Goal: Task Accomplishment & Management: Use online tool/utility

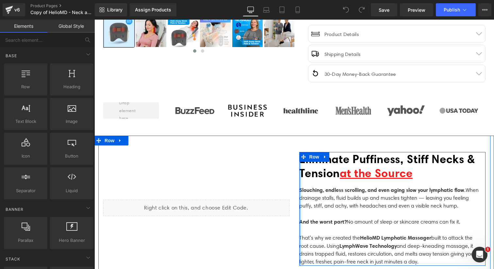
scroll to position [251, 0]
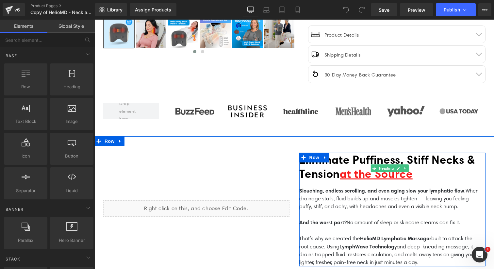
click at [340, 167] on span "Eliminate Puffiness, Stiff Necks & Tension" at bounding box center [387, 167] width 176 height 28
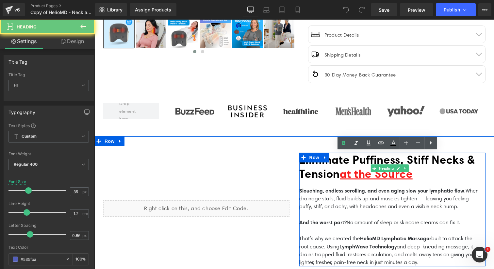
click at [340, 167] on span "Eliminate Puffiness, Stiff Necks & Tension" at bounding box center [387, 167] width 176 height 28
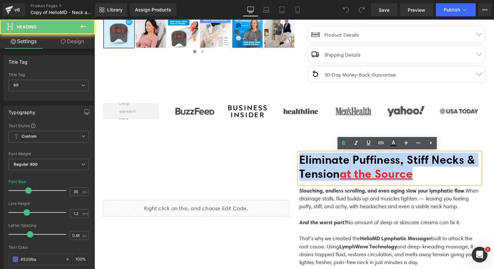
click at [340, 167] on span "Eliminate Puffiness, Stiff Necks & Tension" at bounding box center [387, 167] width 176 height 28
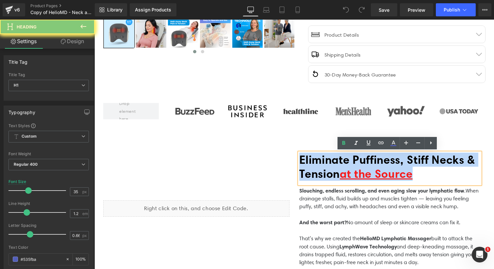
paste div
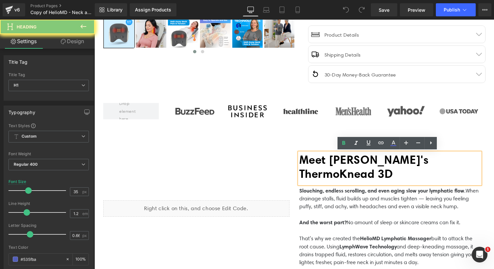
scroll to position [258, 0]
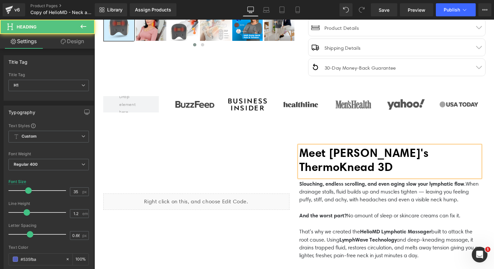
click at [351, 165] on b "Meet [PERSON_NAME]'s ThermoKnead 3D" at bounding box center [363, 160] width 129 height 28
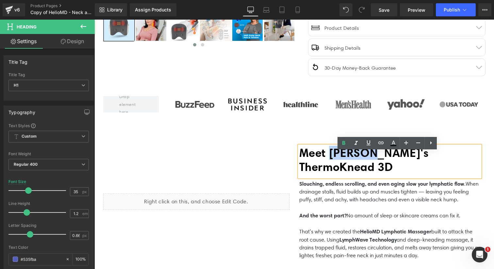
drag, startPoint x: 372, startPoint y: 159, endPoint x: 329, endPoint y: 158, distance: 42.8
click at [329, 158] on b "Meet [PERSON_NAME]'s ThermoKnead 3D" at bounding box center [363, 160] width 129 height 28
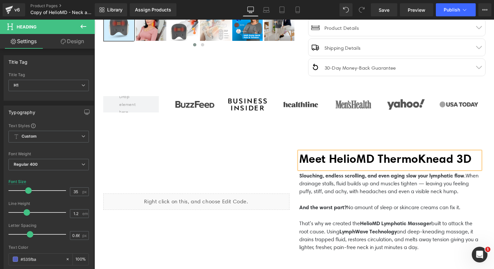
scroll to position [251, 0]
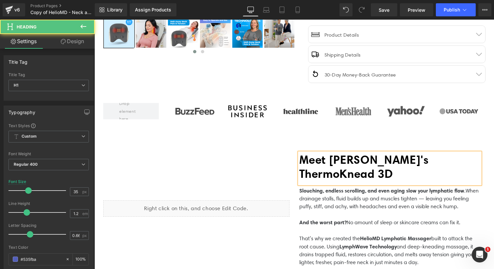
click at [346, 174] on h1 "Meet [PERSON_NAME]'s ThermoKnead 3D" at bounding box center [389, 167] width 181 height 28
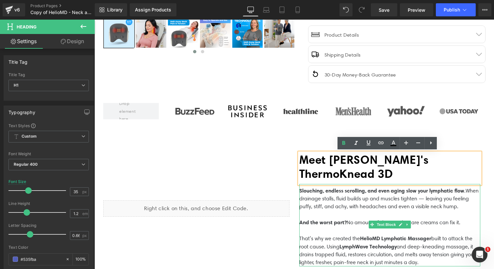
click at [312, 207] on p "Slouching, endless scrolling, and even aging slow your lymphatic flow . When dr…" at bounding box center [389, 203] width 181 height 32
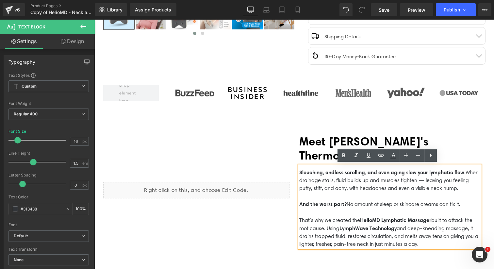
scroll to position [271, 0]
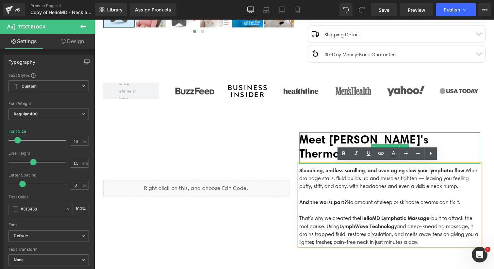
click at [318, 149] on h1 "Meet [PERSON_NAME]'s ThermoKnead 3D" at bounding box center [389, 146] width 181 height 28
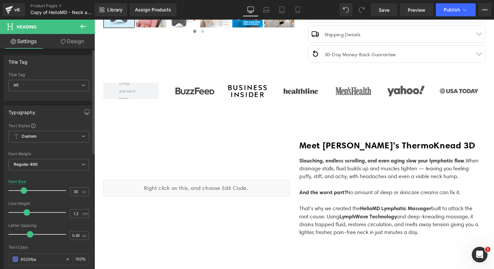
drag, startPoint x: 26, startPoint y: 189, endPoint x: 22, endPoint y: 189, distance: 4.2
click at [22, 189] on span at bounding box center [24, 190] width 7 height 7
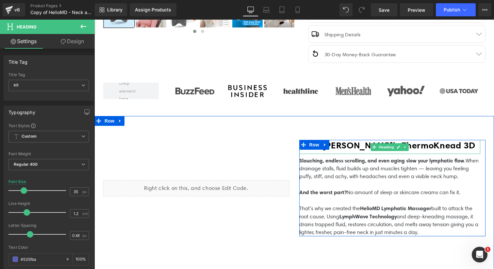
click at [449, 145] on h1 "Meet [PERSON_NAME]'s ThermoKnead 3D" at bounding box center [389, 145] width 181 height 11
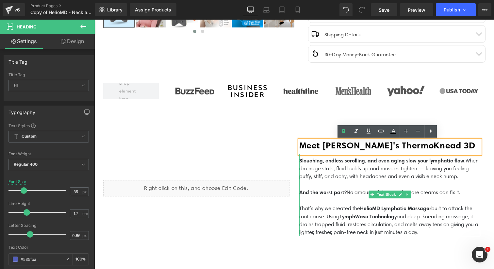
click at [319, 169] on p "Slouching, endless scrolling, and even aging slow your lymphatic flow . When dr…" at bounding box center [389, 172] width 181 height 32
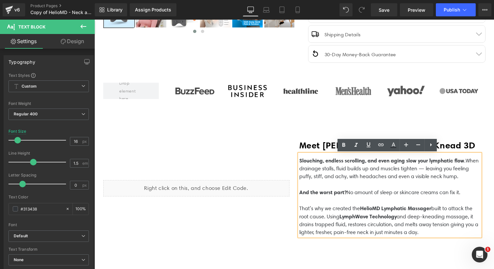
drag, startPoint x: 422, startPoint y: 231, endPoint x: 294, endPoint y: 157, distance: 147.6
click at [294, 157] on div "Meet [PERSON_NAME]'s ThermoKnead 3D Heading Slouching, endless scrolling, and e…" at bounding box center [392, 188] width 196 height 112
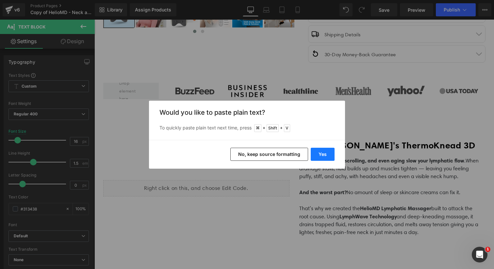
click at [323, 152] on button "Yes" at bounding box center [323, 154] width 24 height 13
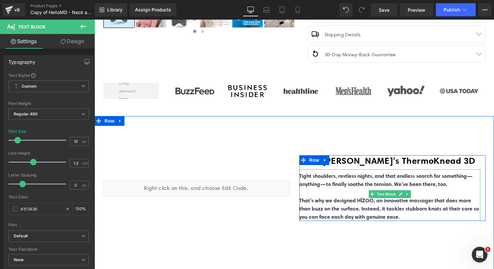
click at [327, 201] on b "That’s why we designed HÏZOO, an innovative massager that does more than buzz o…" at bounding box center [389, 208] width 180 height 23
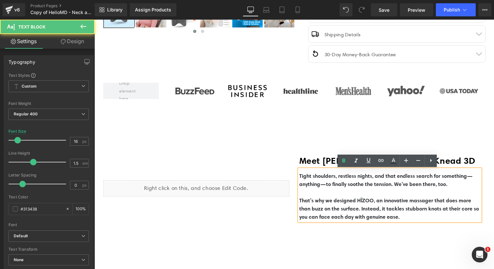
drag, startPoint x: 411, startPoint y: 217, endPoint x: 295, endPoint y: 171, distance: 123.9
click at [299, 171] on div "Tight shoulders, restless nights, and that endless search for something—anythin…" at bounding box center [389, 195] width 181 height 52
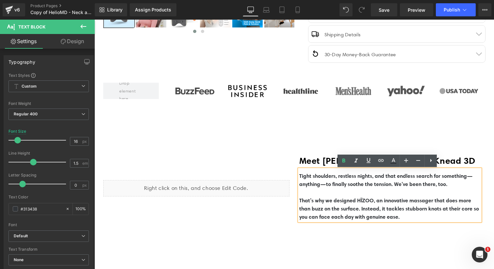
click at [317, 187] on p "Tight shoulders, restless nights, and that endless search for something—anythin…" at bounding box center [389, 180] width 181 height 16
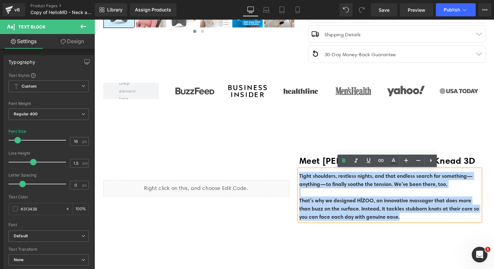
drag, startPoint x: 413, startPoint y: 218, endPoint x: 298, endPoint y: 175, distance: 122.7
click at [299, 175] on div "Tight shoulders, restless nights, and that endless search for something—anythin…" at bounding box center [389, 195] width 181 height 52
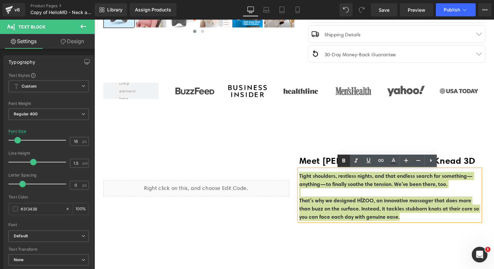
click at [345, 161] on icon at bounding box center [343, 161] width 3 height 4
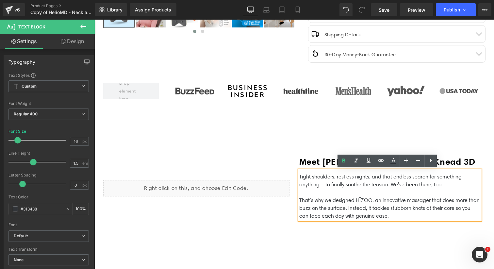
click at [276, 211] on div "Liquid" at bounding box center [196, 188] width 196 height 112
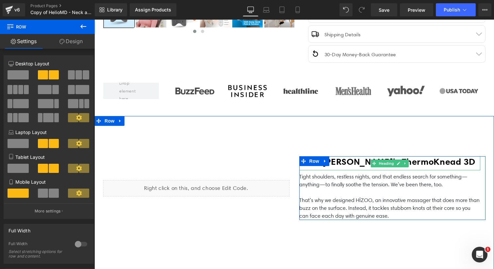
click at [346, 163] on b "Meet [PERSON_NAME]'s ThermoKnead 3D" at bounding box center [387, 161] width 176 height 11
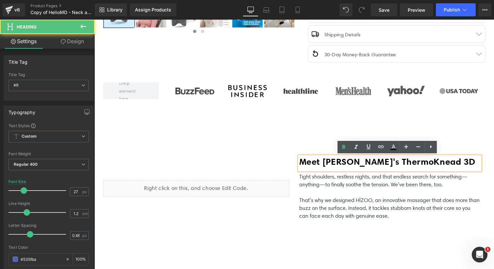
click at [441, 161] on b "Meet [PERSON_NAME]'s ThermoKnead 3D" at bounding box center [387, 161] width 176 height 11
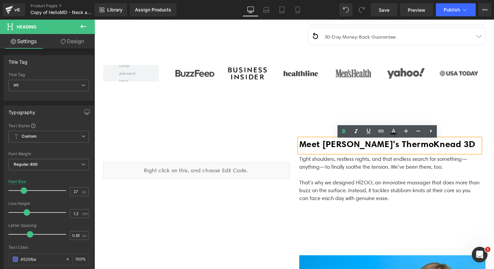
scroll to position [291, 0]
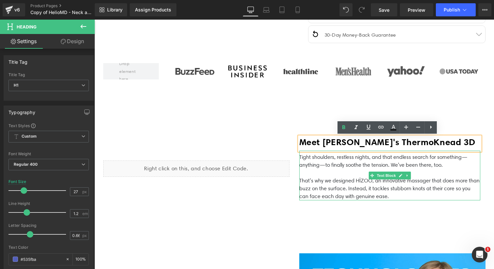
click at [370, 181] on p "That’s why we designed HÏZOO, an innovative massager that does more than buzz o…" at bounding box center [389, 189] width 181 height 24
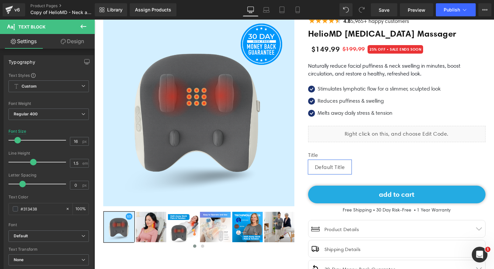
scroll to position [43, 0]
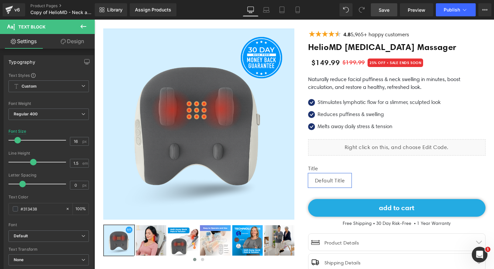
click at [388, 10] on span "Save" at bounding box center [384, 10] width 11 height 7
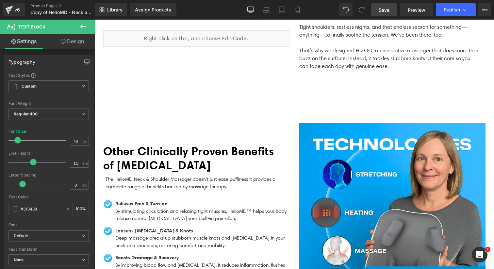
scroll to position [438, 0]
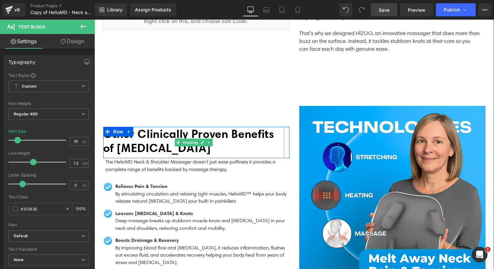
click at [135, 141] on b "Other Clinically Proven Benefits of [MEDICAL_DATA]" at bounding box center [188, 141] width 171 height 28
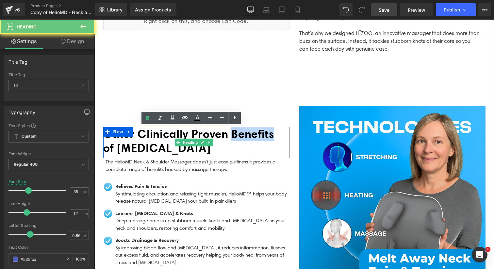
click at [135, 141] on b "Other Clinically Proven Benefits of [MEDICAL_DATA]" at bounding box center [188, 141] width 171 height 28
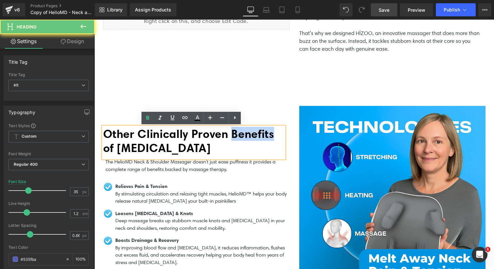
click at [135, 141] on b "Other Clinically Proven Benefits of [MEDICAL_DATA]" at bounding box center [188, 141] width 171 height 28
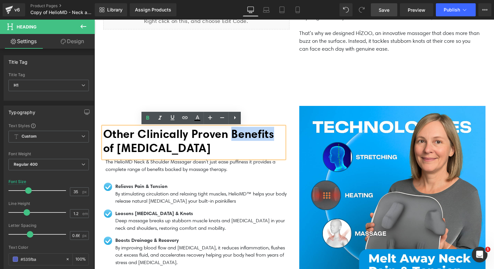
paste div
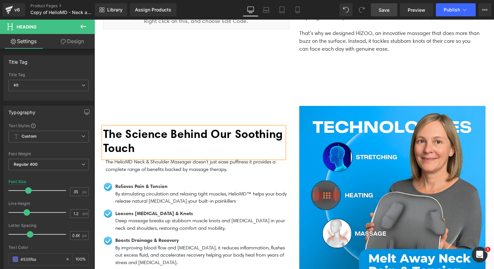
click at [137, 98] on div "Image The Science Behind Our Soothing Touch Heading Row The HelioMD Neck & Shou…" at bounding box center [294, 194] width 392 height 202
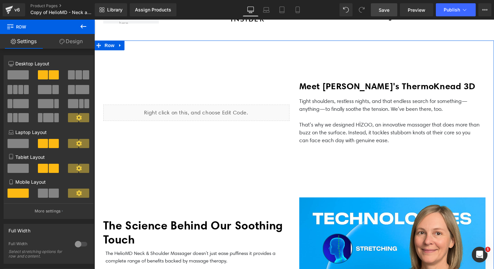
scroll to position [352, 0]
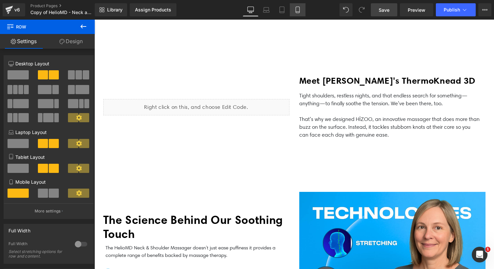
click at [293, 13] on link "Mobile" at bounding box center [298, 9] width 16 height 13
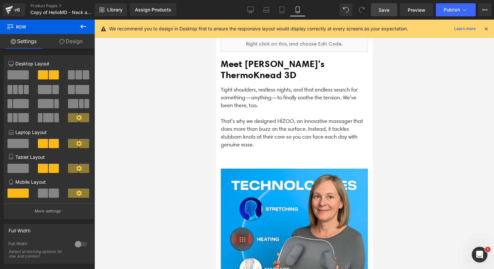
scroll to position [614, 0]
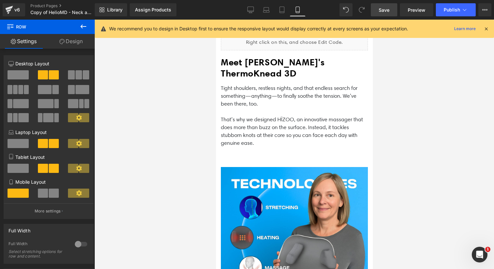
drag, startPoint x: 387, startPoint y: 9, endPoint x: 103, endPoint y: 104, distance: 300.1
click at [387, 9] on span "Save" at bounding box center [384, 10] width 11 height 7
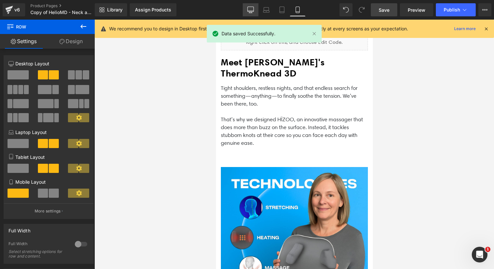
click at [253, 11] on icon at bounding box center [251, 9] width 6 height 5
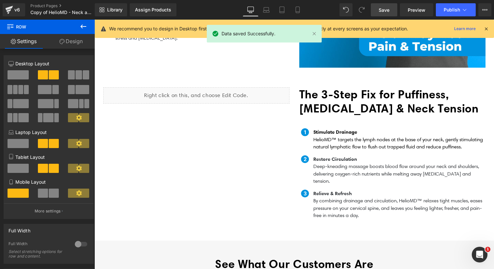
scroll to position [315, 0]
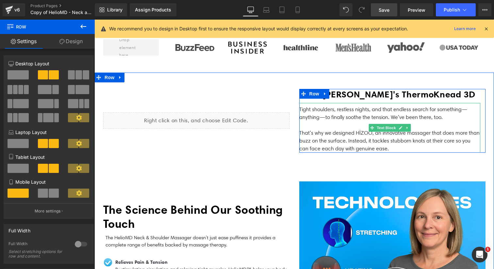
click at [366, 138] on p "That’s why we designed HÏZOO, an innovative massager that does more than buzz o…" at bounding box center [389, 141] width 181 height 24
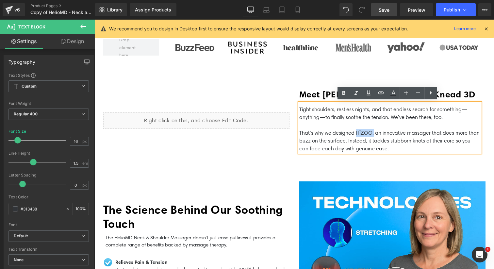
drag, startPoint x: 372, startPoint y: 133, endPoint x: 354, endPoint y: 133, distance: 18.0
click at [354, 133] on p "That’s why we designed HÏZOO, an innovative massager that does more than buzz o…" at bounding box center [389, 141] width 181 height 24
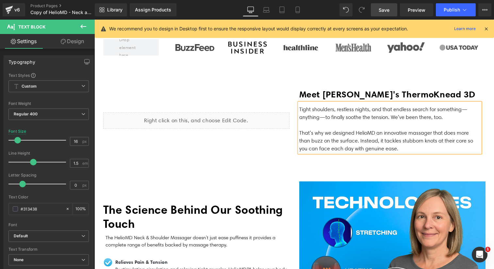
click at [378, 133] on p "That’s why we designed HelioMD an innovative massager that does more than buzz …" at bounding box center [389, 141] width 181 height 24
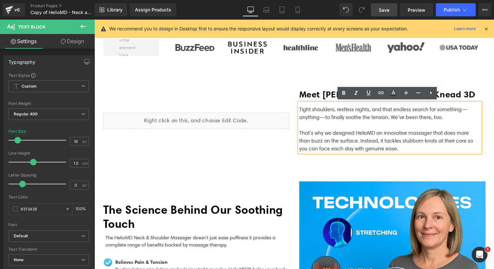
click at [382, 132] on p "That’s why we designed HelioMD an innovative massager that does more than buzz …" at bounding box center [389, 141] width 181 height 24
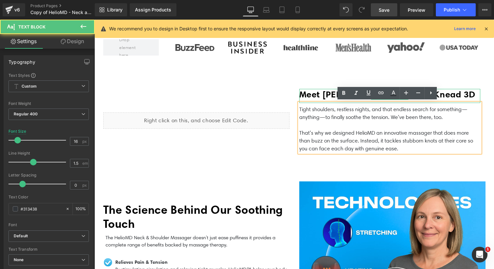
click at [314, 83] on div "Liquid Meet [PERSON_NAME]'s ThermoKnead 3D Heading Tight shoulders, restless ni…" at bounding box center [294, 121] width 392 height 96
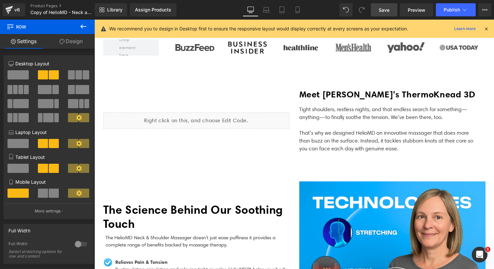
click at [389, 11] on span "Save" at bounding box center [384, 10] width 11 height 7
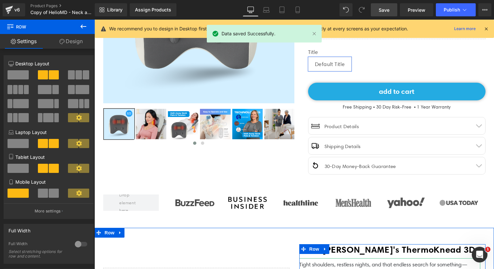
scroll to position [144, 0]
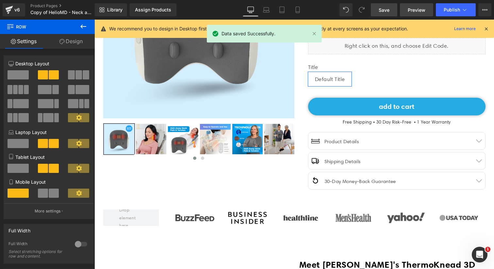
click at [419, 10] on span "Preview" at bounding box center [417, 10] width 18 height 7
